Goal: Task Accomplishment & Management: Use online tool/utility

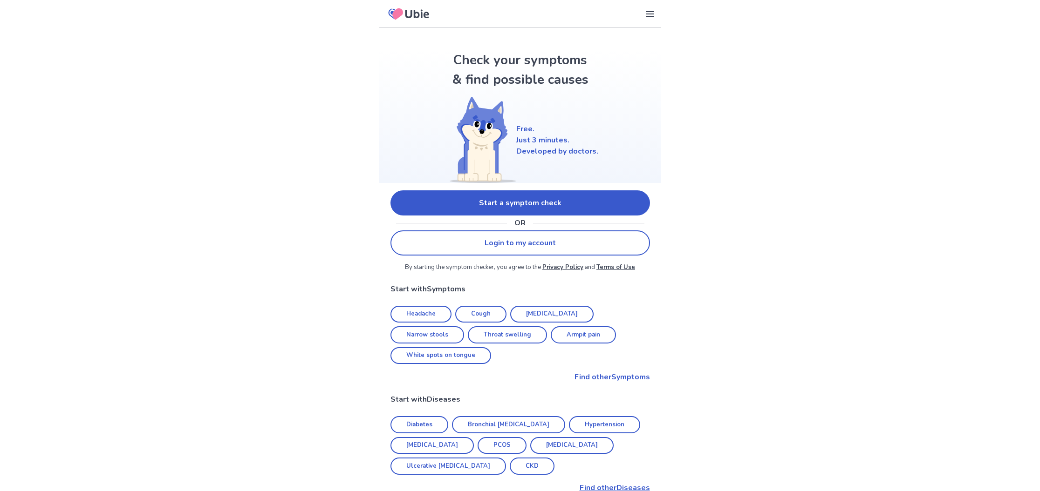
click at [407, 208] on link "Start a symptom check" at bounding box center [519, 203] width 259 height 25
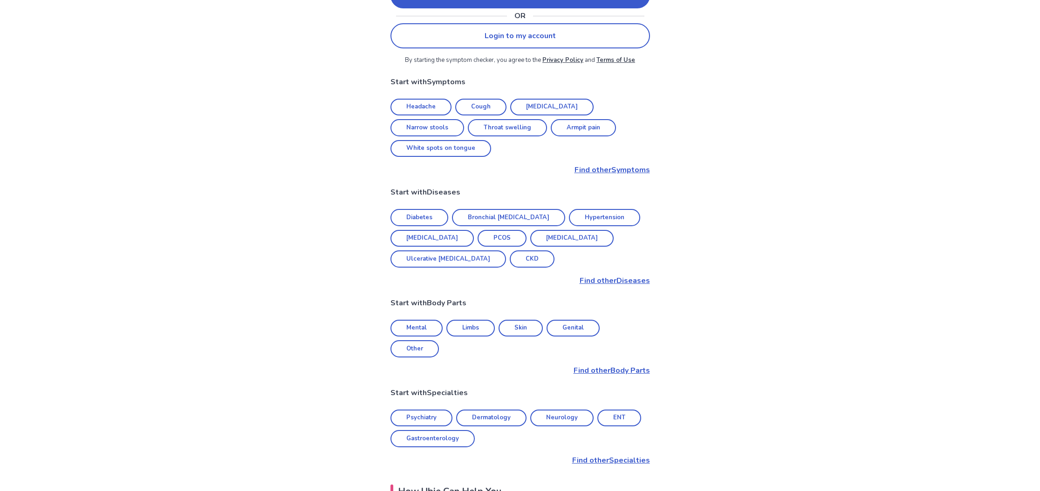
scroll to position [212, 0]
